Goal: Download file/media

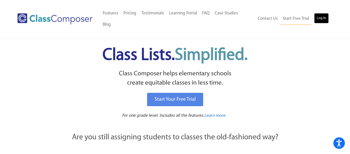
click at [316, 16] on link "Log In" at bounding box center [321, 18] width 15 height 10
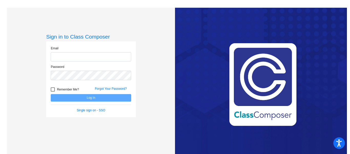
type input "[EMAIL_ADDRESS][PERSON_NAME][DOMAIN_NAME]"
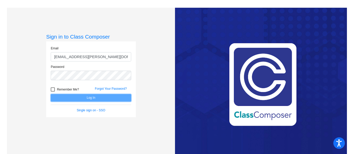
click at [67, 98] on button "Log In" at bounding box center [91, 97] width 81 height 7
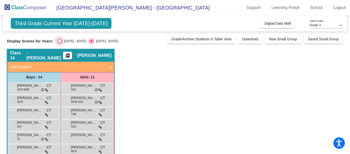
click at [57, 43] on div "Select an option" at bounding box center [59, 40] width 5 height 5
click at [59, 44] on input "[DATE] - [DATE]" at bounding box center [59, 44] width 0 height 0
radio input "true"
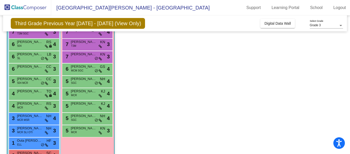
scroll to position [109, 0]
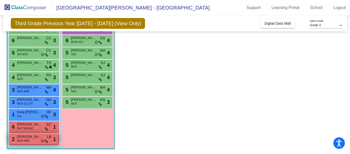
click at [29, 141] on div "2 [PERSON_NAME] MCR MSR LB lock do_not_disturb_alt 1" at bounding box center [33, 138] width 49 height 11
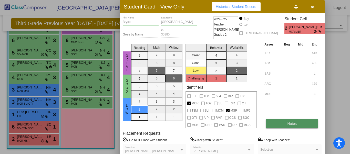
click at [297, 127] on button "Notes" at bounding box center [292, 123] width 53 height 9
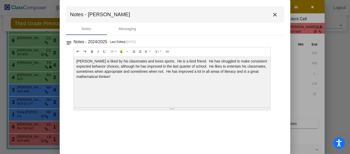
click at [277, 14] on mat-icon "close" at bounding box center [275, 15] width 6 height 6
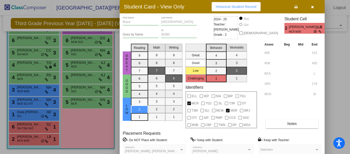
click at [314, 7] on icon "button" at bounding box center [312, 7] width 3 height 4
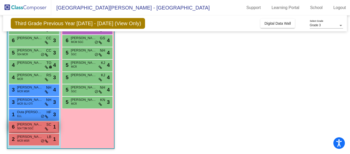
click at [24, 129] on span "504 T3M SGC" at bounding box center [25, 128] width 16 height 4
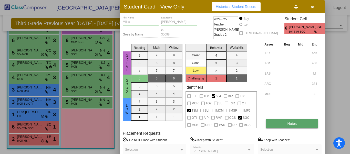
click at [286, 125] on button "Notes" at bounding box center [292, 123] width 53 height 9
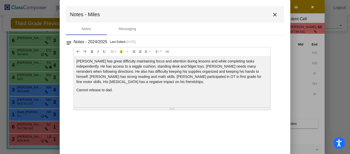
click at [276, 16] on mat-icon "close" at bounding box center [275, 15] width 6 height 6
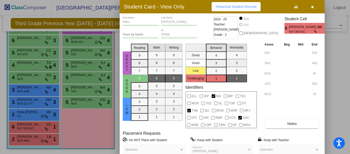
click at [312, 8] on icon "button" at bounding box center [312, 7] width 3 height 4
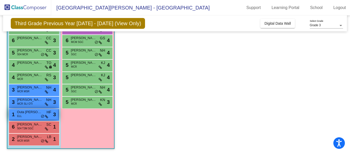
click at [29, 113] on span "Outa [PERSON_NAME]" at bounding box center [30, 111] width 26 height 5
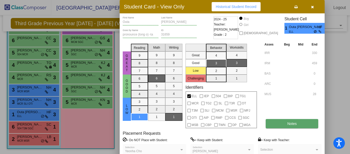
click at [282, 122] on button "Notes" at bounding box center [292, 123] width 53 height 9
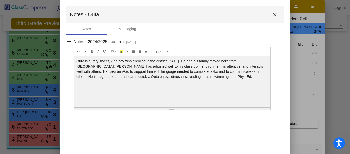
click at [273, 16] on mat-icon "close" at bounding box center [275, 15] width 6 height 6
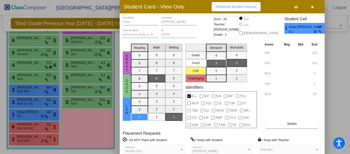
click at [312, 8] on icon "button" at bounding box center [312, 7] width 3 height 4
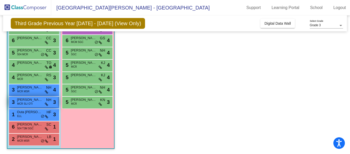
click at [35, 106] on div "3 [PERSON_NAME] MCR SLI OTI NH lock do_not_disturb_alt 3" at bounding box center [33, 101] width 49 height 11
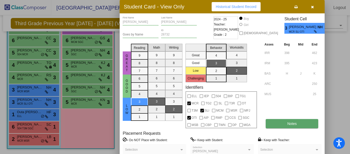
click at [279, 121] on button "Notes" at bounding box center [292, 123] width 53 height 9
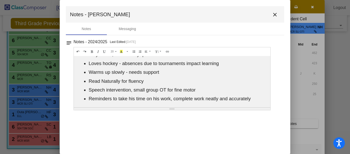
scroll to position [0, 0]
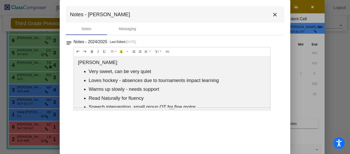
click at [188, 88] on p "Warms up slowly - needs support" at bounding box center [177, 89] width 177 height 6
click at [276, 14] on mat-icon "close" at bounding box center [275, 15] width 6 height 6
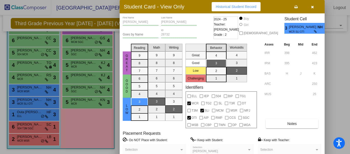
click at [312, 7] on icon "button" at bounding box center [312, 7] width 3 height 4
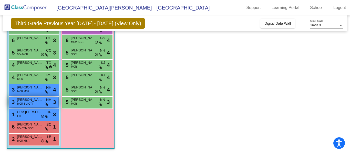
click at [38, 100] on span "[PERSON_NAME]" at bounding box center [30, 99] width 26 height 5
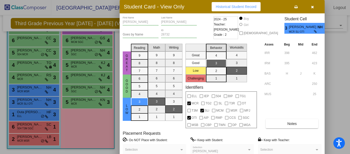
click at [316, 8] on button "button" at bounding box center [312, 6] width 16 height 9
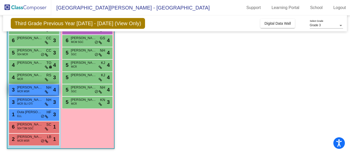
click at [35, 93] on div "3 [PERSON_NAME] MCR MSR NH lock do_not_disturb_alt 4" at bounding box center [33, 89] width 49 height 11
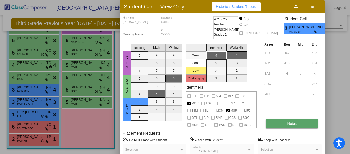
click at [285, 123] on button "Notes" at bounding box center [292, 123] width 53 height 9
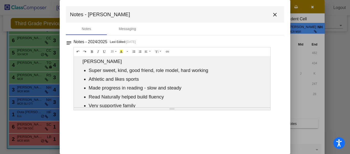
click at [244, 84] on ul "Super sweet, kind, good friend, role model, hard working Athletic and likes spo…" at bounding box center [172, 87] width 192 height 41
click at [274, 15] on mat-icon "close" at bounding box center [275, 15] width 6 height 6
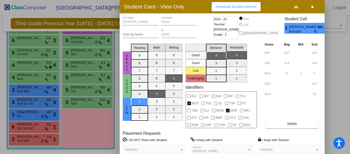
click at [315, 8] on button "button" at bounding box center [312, 6] width 16 height 9
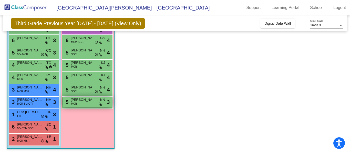
click at [70, 106] on div "5 [PERSON_NAME] MCR KN lock do_not_disturb_alt 3" at bounding box center [87, 101] width 49 height 11
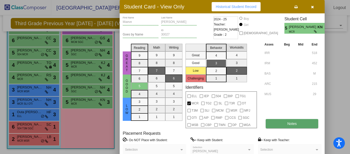
click at [277, 127] on button "Notes" at bounding box center [292, 123] width 53 height 9
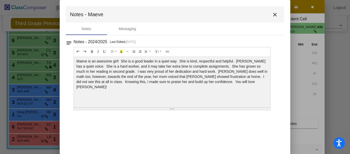
click at [275, 14] on mat-icon "close" at bounding box center [275, 15] width 6 height 6
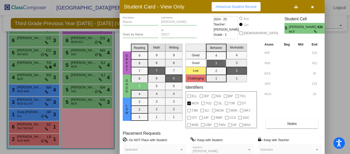
click at [313, 6] on icon "button" at bounding box center [312, 7] width 3 height 4
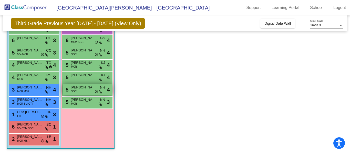
click at [86, 91] on div "5 [PERSON_NAME] SGC NH lock do_not_disturb_alt 4" at bounding box center [87, 89] width 49 height 11
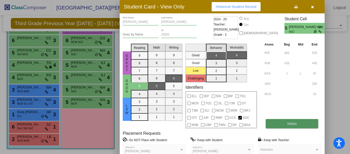
click at [270, 124] on button "Notes" at bounding box center [292, 123] width 53 height 9
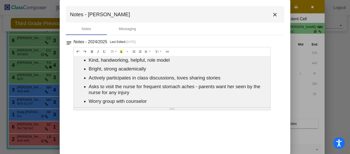
scroll to position [21, 0]
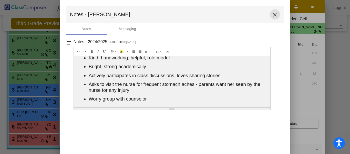
click at [274, 15] on mat-icon "close" at bounding box center [275, 15] width 6 height 6
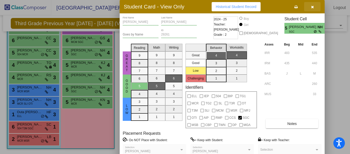
click at [312, 5] on icon "button" at bounding box center [312, 7] width 3 height 4
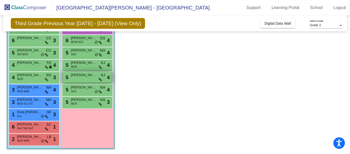
click at [75, 79] on div "5 [PERSON_NAME] KJ lock do_not_disturb_alt 4" at bounding box center [87, 77] width 49 height 11
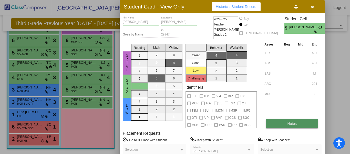
click at [280, 122] on button "Notes" at bounding box center [292, 123] width 53 height 9
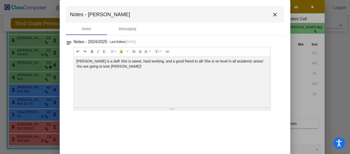
click at [278, 13] on mat-icon "close" at bounding box center [275, 15] width 6 height 6
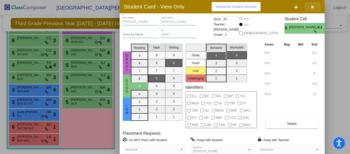
click at [314, 6] on button "button" at bounding box center [312, 6] width 16 height 9
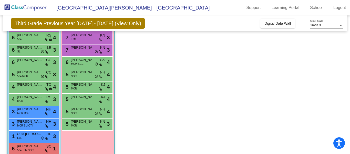
scroll to position [89, 0]
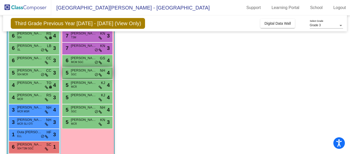
click at [89, 72] on span "[PERSON_NAME]" at bounding box center [84, 70] width 26 height 5
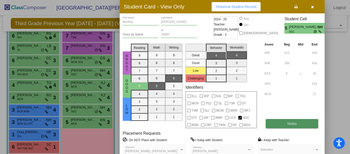
click at [276, 125] on button "Notes" at bounding box center [292, 123] width 53 height 9
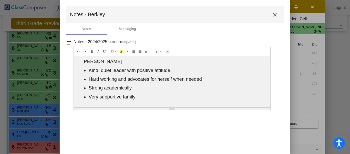
click at [274, 11] on button "close" at bounding box center [275, 14] width 10 height 10
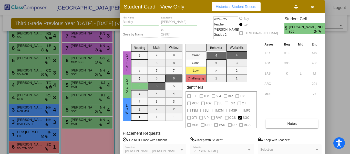
click at [317, 6] on button "button" at bounding box center [312, 6] width 16 height 9
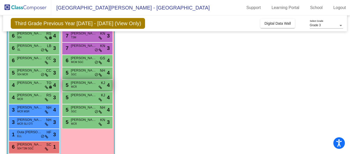
click at [79, 84] on span "[PERSON_NAME]" at bounding box center [84, 82] width 26 height 5
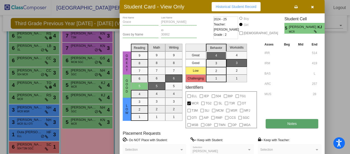
click at [283, 124] on button "Notes" at bounding box center [292, 123] width 53 height 9
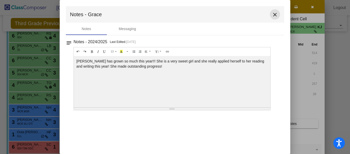
click at [275, 13] on mat-icon "close" at bounding box center [275, 15] width 6 height 6
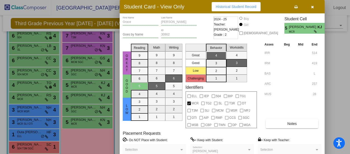
click at [315, 6] on button "button" at bounding box center [312, 6] width 16 height 9
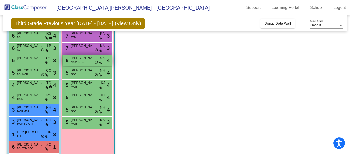
click at [82, 59] on span "[PERSON_NAME]" at bounding box center [84, 57] width 26 height 5
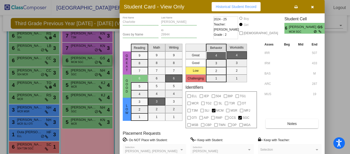
click at [82, 59] on div at bounding box center [175, 77] width 350 height 154
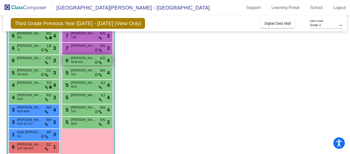
click at [86, 56] on span "[PERSON_NAME]" at bounding box center [84, 57] width 26 height 5
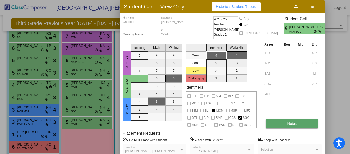
click at [279, 126] on button "Notes" at bounding box center [292, 123] width 53 height 9
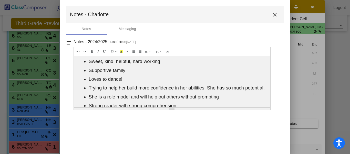
scroll to position [21, 0]
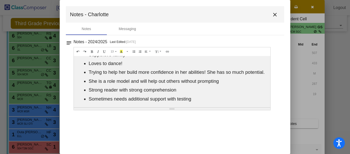
click at [274, 14] on mat-icon "close" at bounding box center [275, 15] width 6 height 6
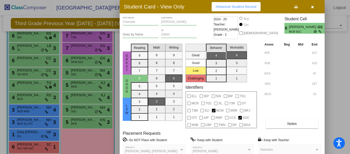
click at [314, 8] on button "button" at bounding box center [312, 6] width 16 height 9
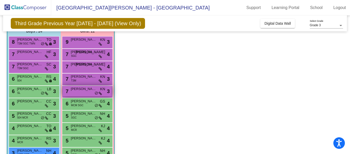
scroll to position [42, 0]
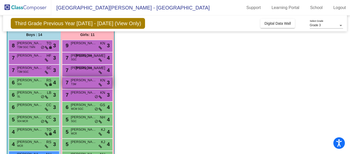
click at [82, 84] on div "7 [PERSON_NAME] T3M KN lock do_not_disturb_alt 3" at bounding box center [87, 82] width 49 height 11
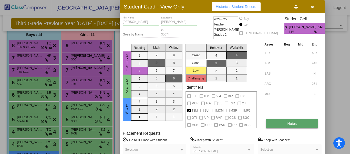
click at [277, 120] on button "Notes" at bounding box center [292, 123] width 53 height 9
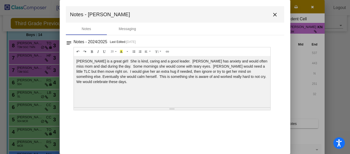
click at [275, 17] on mat-icon "close" at bounding box center [275, 15] width 6 height 6
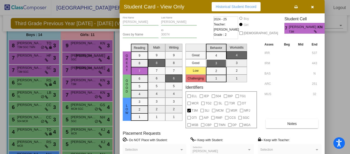
click at [310, 8] on button "button" at bounding box center [312, 6] width 16 height 9
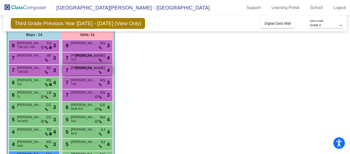
click at [77, 72] on div "7 [PERSON_NAME] JO lock do_not_disturb_alt 4" at bounding box center [87, 70] width 49 height 11
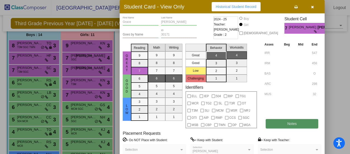
click at [280, 121] on button "Notes" at bounding box center [292, 123] width 53 height 9
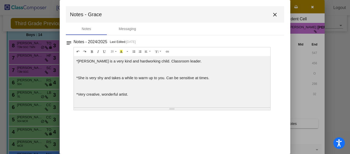
scroll to position [12, 0]
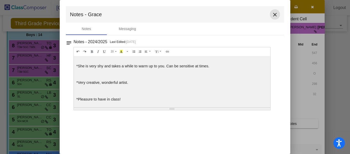
click at [277, 15] on mat-icon "close" at bounding box center [275, 15] width 6 height 6
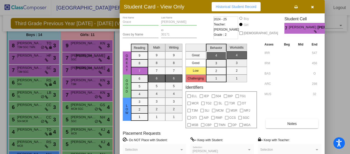
click at [313, 5] on icon "button" at bounding box center [312, 7] width 3 height 4
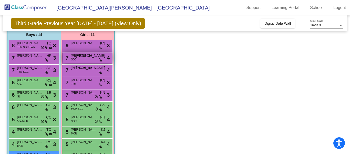
click at [77, 55] on span "[PERSON_NAME]" at bounding box center [84, 55] width 26 height 5
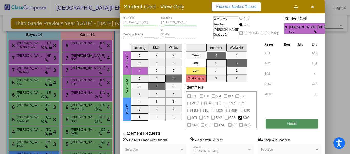
click at [271, 122] on button "Notes" at bounding box center [292, 123] width 53 height 9
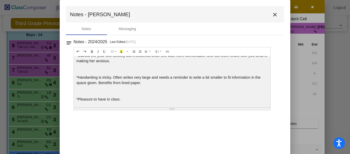
scroll to position [0, 0]
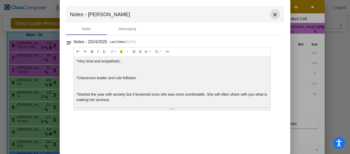
click at [272, 14] on button "close" at bounding box center [275, 14] width 10 height 10
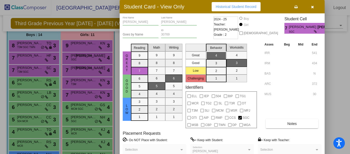
click at [313, 6] on icon "button" at bounding box center [312, 7] width 3 height 4
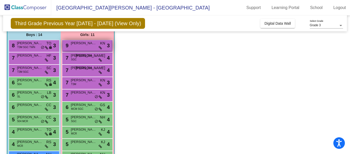
click at [87, 48] on div "9 [PERSON_NAME] KN lock do_not_disturb_alt 3" at bounding box center [87, 45] width 49 height 11
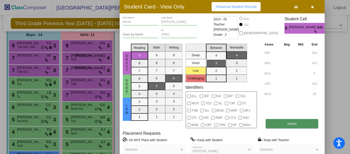
click at [296, 124] on span "Notes" at bounding box center [291, 123] width 9 height 4
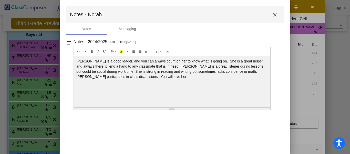
click at [280, 17] on mat-toolbar "Notes - Norah close" at bounding box center [175, 14] width 218 height 16
click at [275, 14] on mat-icon "close" at bounding box center [275, 15] width 6 height 6
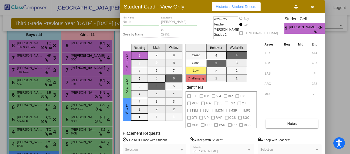
click at [314, 6] on button "button" at bounding box center [312, 6] width 16 height 9
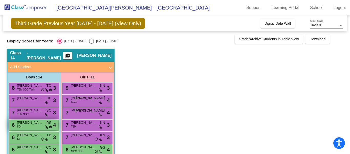
click at [39, 85] on span "[PERSON_NAME]" at bounding box center [30, 85] width 26 height 5
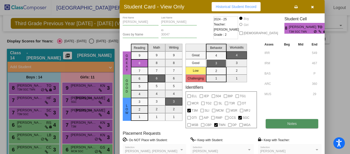
click at [279, 126] on button "Notes" at bounding box center [292, 123] width 53 height 9
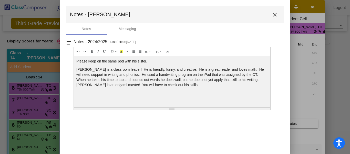
click at [272, 15] on mat-icon "close" at bounding box center [275, 15] width 6 height 6
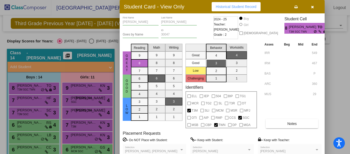
click at [314, 7] on icon "button" at bounding box center [312, 7] width 3 height 4
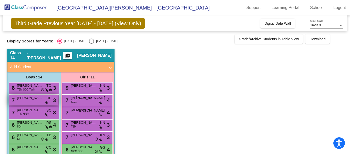
click at [38, 95] on span "[PERSON_NAME]" at bounding box center [30, 97] width 26 height 5
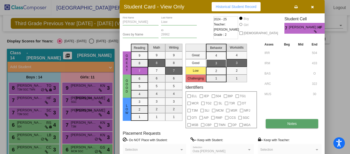
click at [278, 122] on button "Notes" at bounding box center [292, 123] width 53 height 9
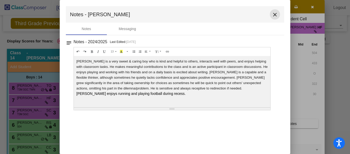
click at [273, 18] on button "close" at bounding box center [275, 14] width 10 height 10
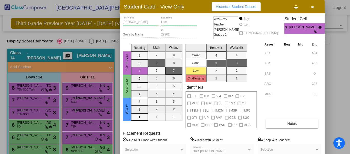
click at [315, 9] on button "button" at bounding box center [312, 6] width 16 height 9
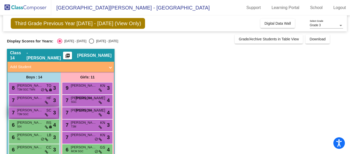
click at [27, 112] on span "T3M SGC" at bounding box center [22, 114] width 11 height 4
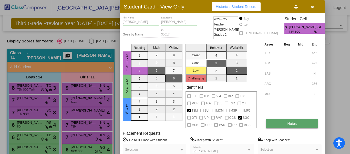
click at [298, 122] on button "Notes" at bounding box center [292, 123] width 53 height 9
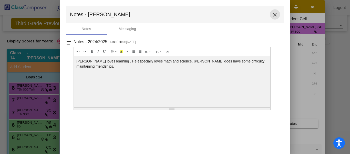
click at [275, 14] on mat-icon "close" at bounding box center [275, 15] width 6 height 6
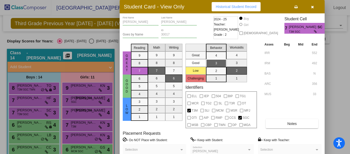
click at [315, 6] on button "button" at bounding box center [312, 6] width 16 height 9
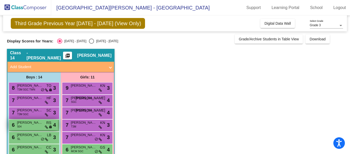
click at [37, 126] on div "6 [PERSON_NAME] 504 RS lock do_not_disturb_alt 4" at bounding box center [33, 124] width 49 height 11
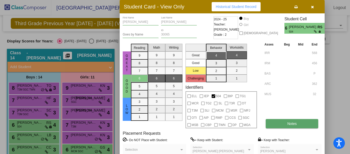
click at [295, 126] on button "Notes" at bounding box center [292, 123] width 53 height 9
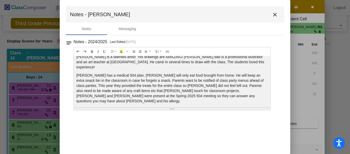
scroll to position [21, 0]
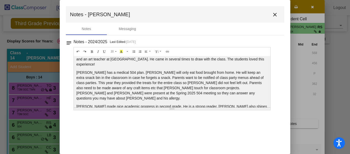
click at [274, 12] on mat-icon "close" at bounding box center [275, 15] width 6 height 6
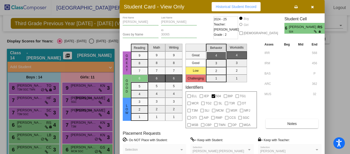
click at [313, 6] on icon "button" at bounding box center [312, 7] width 3 height 4
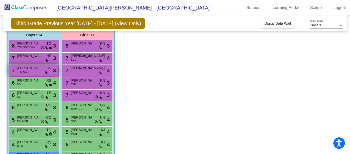
scroll to position [43, 0]
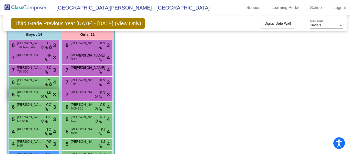
click at [30, 95] on div "6 [PERSON_NAME] SL LB lock do_not_disturb_alt 3" at bounding box center [33, 94] width 49 height 11
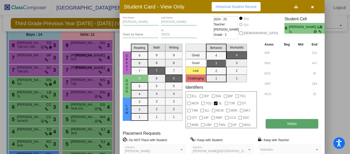
click at [277, 120] on button "Notes" at bounding box center [292, 123] width 53 height 9
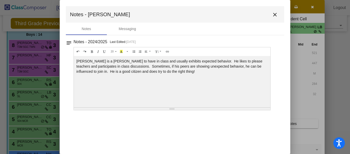
click at [278, 14] on mat-icon "close" at bounding box center [275, 15] width 6 height 6
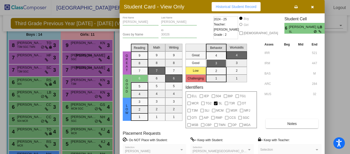
click at [311, 8] on button "button" at bounding box center [312, 6] width 16 height 9
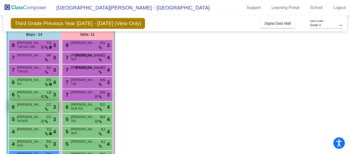
click at [23, 108] on div "6 [PERSON_NAME] CC lock do_not_disturb_alt 3" at bounding box center [33, 106] width 49 height 11
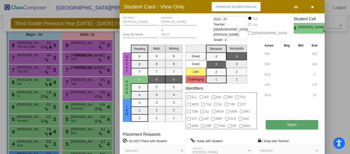
click at [284, 124] on button "Notes" at bounding box center [292, 124] width 53 height 9
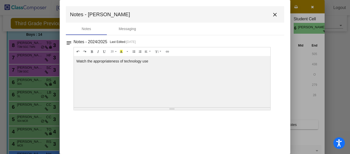
click at [275, 16] on mat-icon "close" at bounding box center [275, 15] width 6 height 6
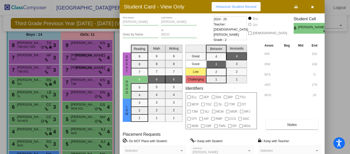
click at [312, 5] on icon "button" at bounding box center [312, 7] width 3 height 4
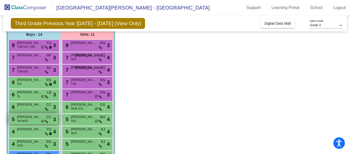
click at [28, 118] on span "[PERSON_NAME]" at bounding box center [30, 116] width 26 height 5
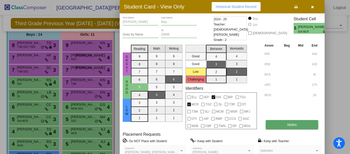
click at [295, 123] on span "Notes" at bounding box center [291, 124] width 9 height 4
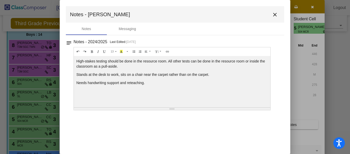
click at [275, 14] on mat-icon "close" at bounding box center [275, 15] width 6 height 6
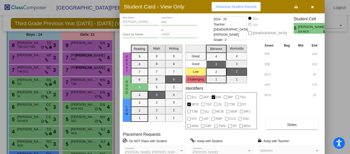
click at [309, 5] on button "button" at bounding box center [312, 6] width 16 height 9
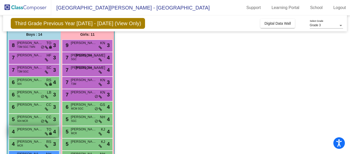
click at [34, 132] on div "4 [PERSON_NAME] TO lock do_not_disturb_alt 4" at bounding box center [33, 131] width 49 height 11
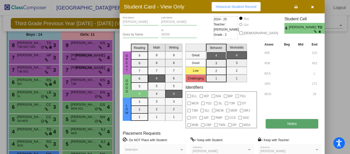
click at [282, 126] on button "Notes" at bounding box center [292, 123] width 53 height 9
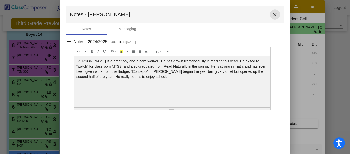
click at [278, 15] on button "close" at bounding box center [275, 14] width 10 height 10
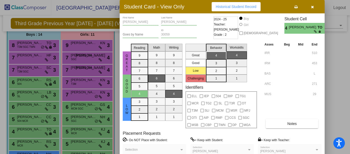
click at [313, 6] on icon "button" at bounding box center [312, 7] width 3 height 4
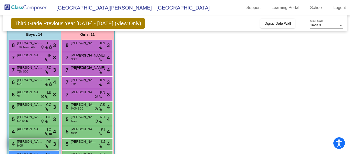
click at [31, 143] on span "[PERSON_NAME] [PERSON_NAME]" at bounding box center [30, 141] width 26 height 5
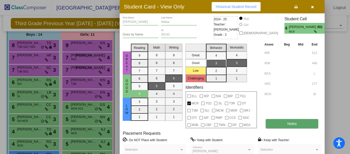
click at [278, 123] on button "Notes" at bounding box center [292, 123] width 53 height 9
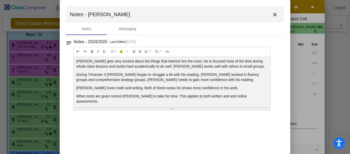
scroll to position [0, 0]
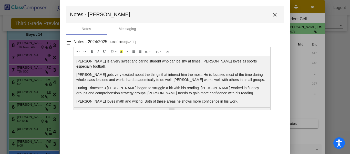
click at [276, 14] on mat-icon "close" at bounding box center [275, 15] width 6 height 6
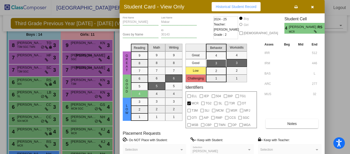
click at [311, 8] on icon "button" at bounding box center [312, 7] width 3 height 4
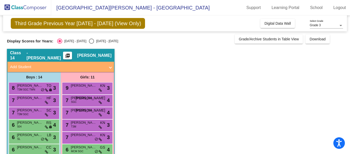
click at [71, 54] on mat-icon "picture_as_pdf" at bounding box center [68, 56] width 6 height 7
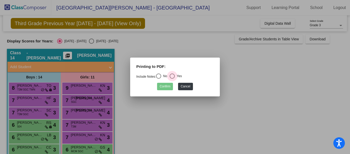
click at [175, 76] on div "Select an option" at bounding box center [172, 75] width 5 height 5
click at [172, 78] on input "Yes" at bounding box center [172, 78] width 0 height 0
radio input "true"
click at [164, 88] on button "Confirm" at bounding box center [165, 86] width 16 height 7
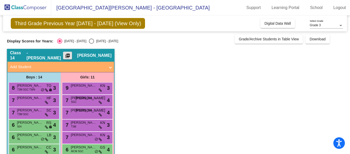
click at [71, 55] on mat-icon "picture_as_pdf" at bounding box center [68, 56] width 6 height 7
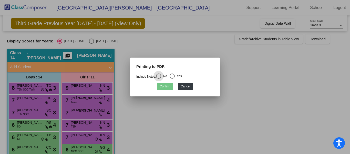
click at [172, 77] on div "Select an option" at bounding box center [172, 75] width 5 height 5
click at [172, 78] on input "Yes" at bounding box center [172, 78] width 0 height 0
radio input "true"
click at [167, 87] on button "Confirm" at bounding box center [165, 86] width 16 height 7
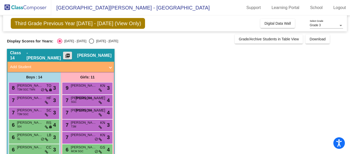
click at [327, 34] on div "Third Grade Previous Year [DATE] - [DATE] (View Only) Add, Move, or Retain Stud…" at bounding box center [175, 138] width 336 height 247
click at [323, 36] on button "Download" at bounding box center [318, 38] width 24 height 9
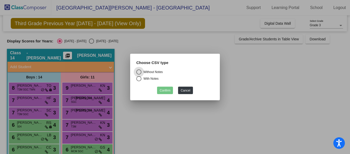
click at [139, 79] on div "Select an option" at bounding box center [138, 78] width 5 height 5
click at [139, 81] on input "With Notes" at bounding box center [139, 81] width 0 height 0
radio input "true"
click at [165, 89] on button "Confirm" at bounding box center [165, 89] width 16 height 7
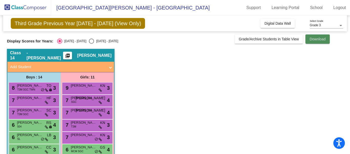
click at [315, 39] on span "Download" at bounding box center [318, 39] width 16 height 4
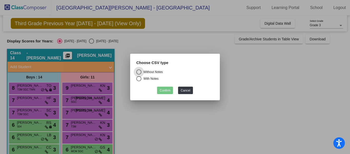
click at [137, 78] on div "Select an option" at bounding box center [138, 78] width 5 height 5
click at [139, 81] on input "With Notes" at bounding box center [139, 81] width 0 height 0
radio input "true"
click at [180, 91] on button "Cancel" at bounding box center [185, 89] width 15 height 7
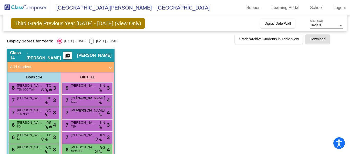
scroll to position [109, 0]
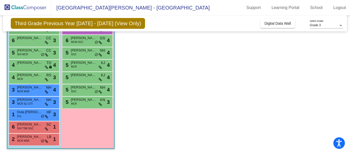
click at [113, 87] on div "9 [PERSON_NAME] KN lock do_not_disturb_alt 3 7 [PERSON_NAME] SGC JO lock do_not…" at bounding box center [87, 40] width 53 height 135
